Goal: Information Seeking & Learning: Learn about a topic

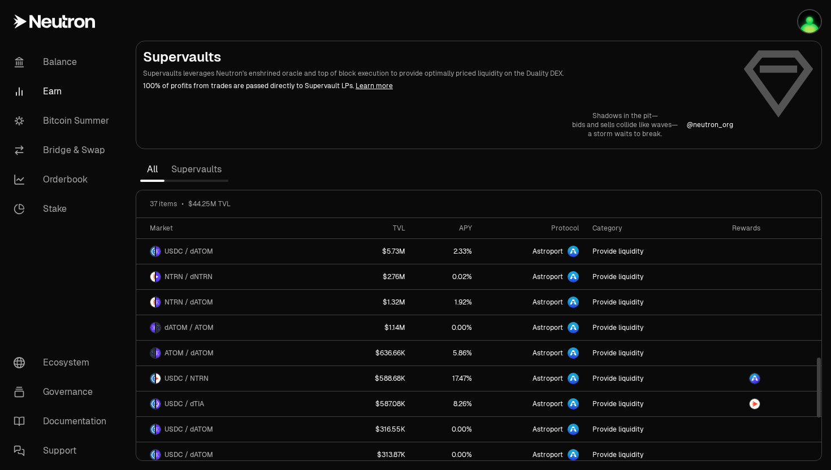
scroll to position [565, 0]
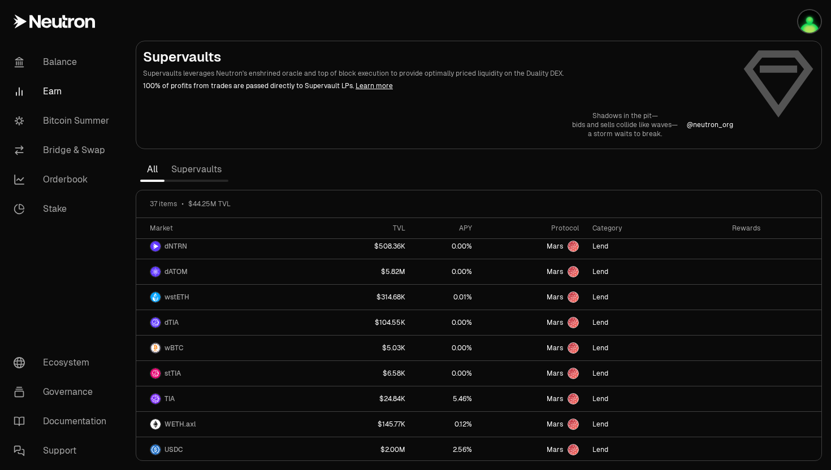
click at [200, 171] on link "Supervaults" at bounding box center [197, 169] width 64 height 23
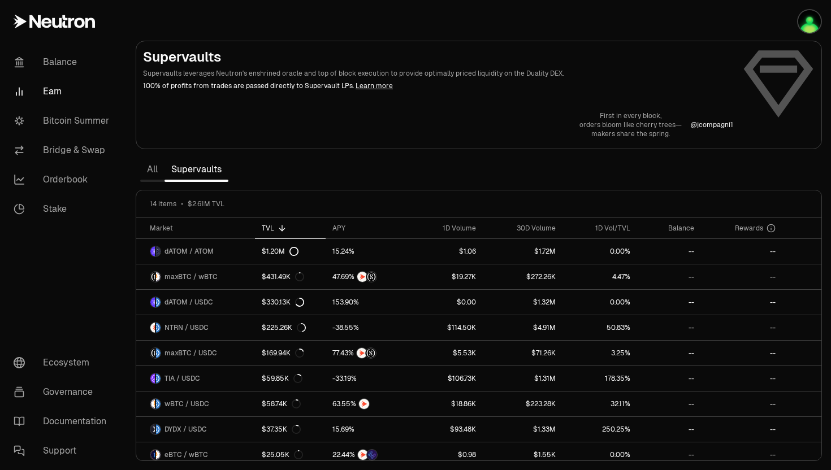
click at [156, 167] on link "All" at bounding box center [152, 169] width 24 height 23
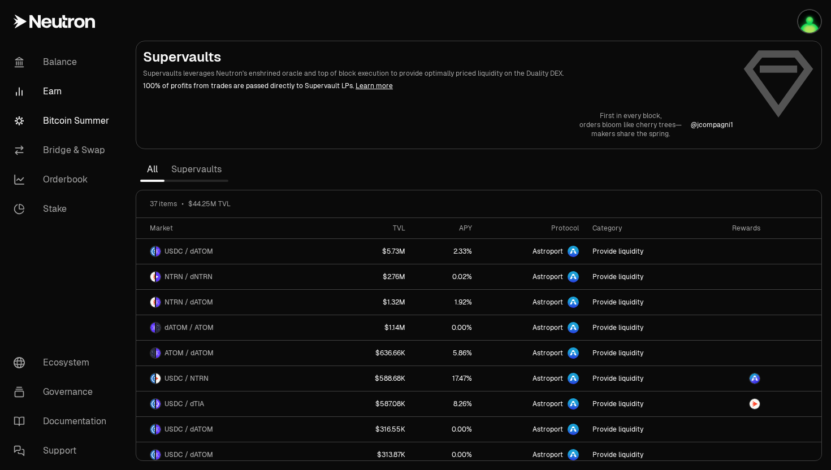
click at [59, 122] on link "Bitcoin Summer" at bounding box center [64, 120] width 118 height 29
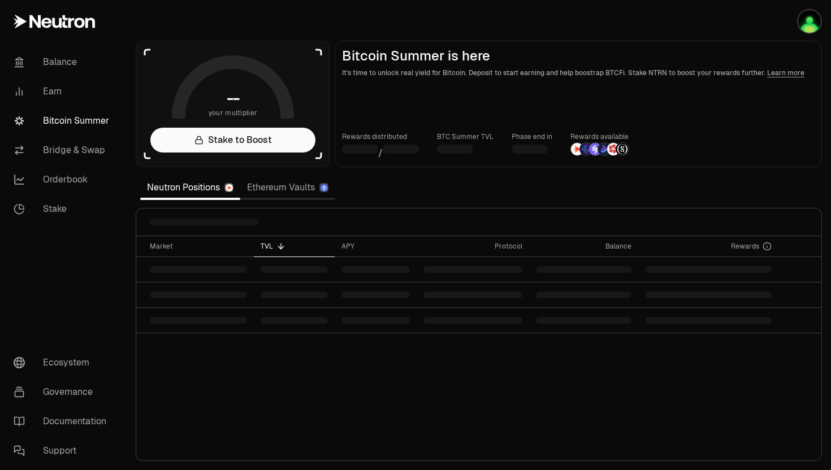
click at [275, 187] on link "Ethereum Vaults" at bounding box center [287, 187] width 95 height 23
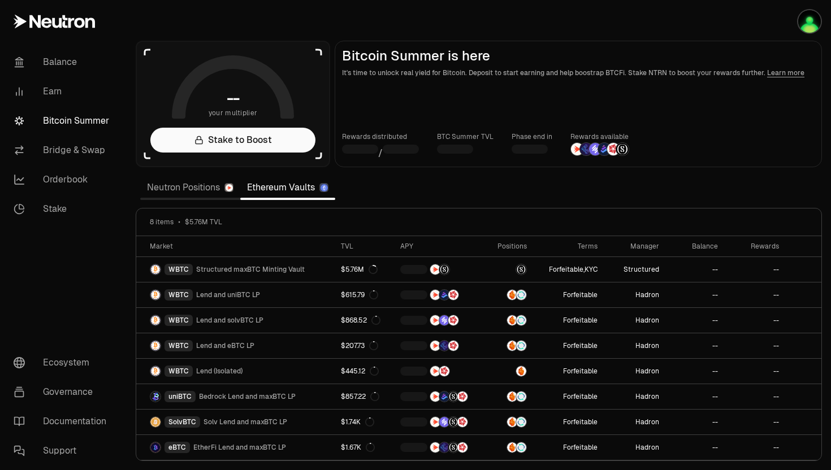
click at [210, 189] on link "Neutron Positions" at bounding box center [190, 187] width 100 height 23
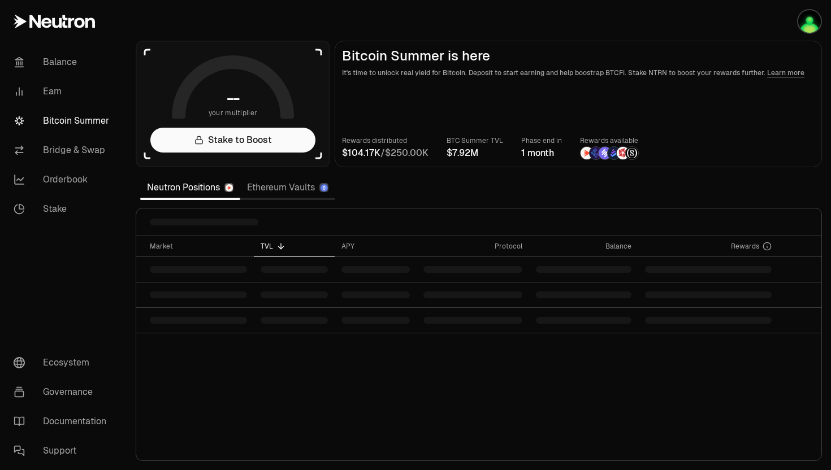
click at [274, 182] on link "Ethereum Vaults" at bounding box center [287, 187] width 95 height 23
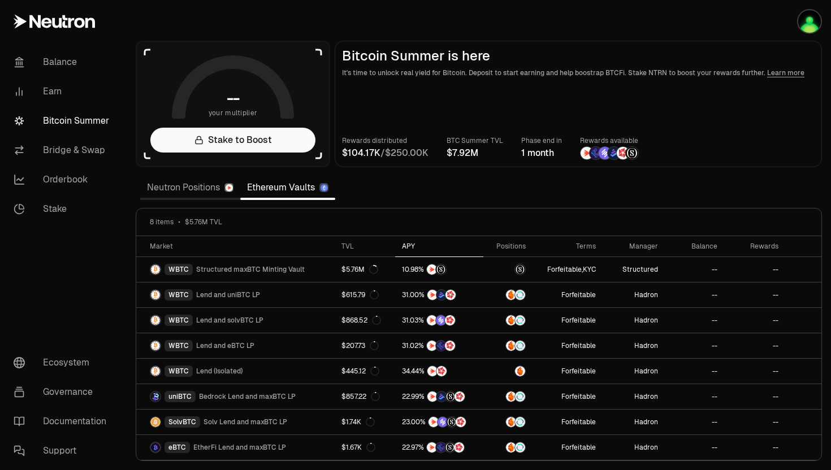
click at [408, 243] on div "APY" at bounding box center [439, 246] width 75 height 9
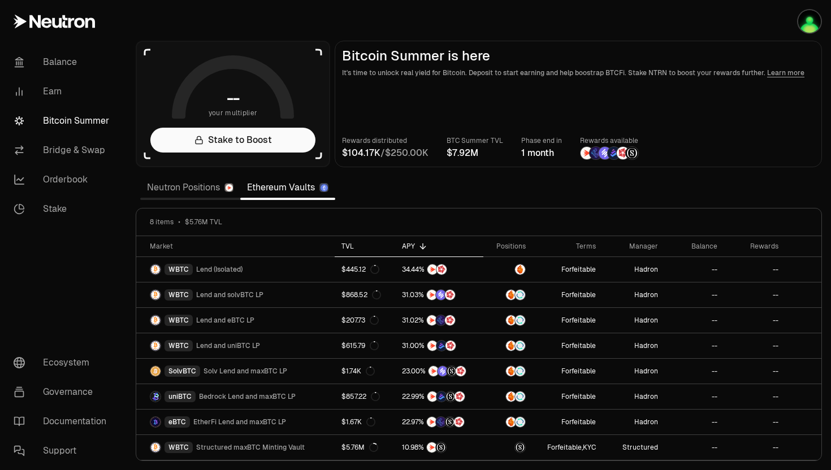
click at [341, 245] on div "TVL" at bounding box center [364, 246] width 47 height 9
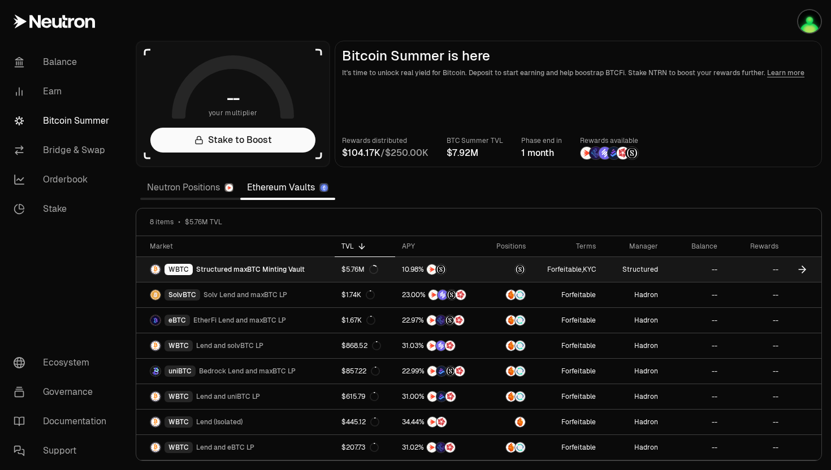
click at [284, 272] on span "Structured maxBTC Minting Vault" at bounding box center [250, 269] width 109 height 9
